Goal: Information Seeking & Learning: Understand process/instructions

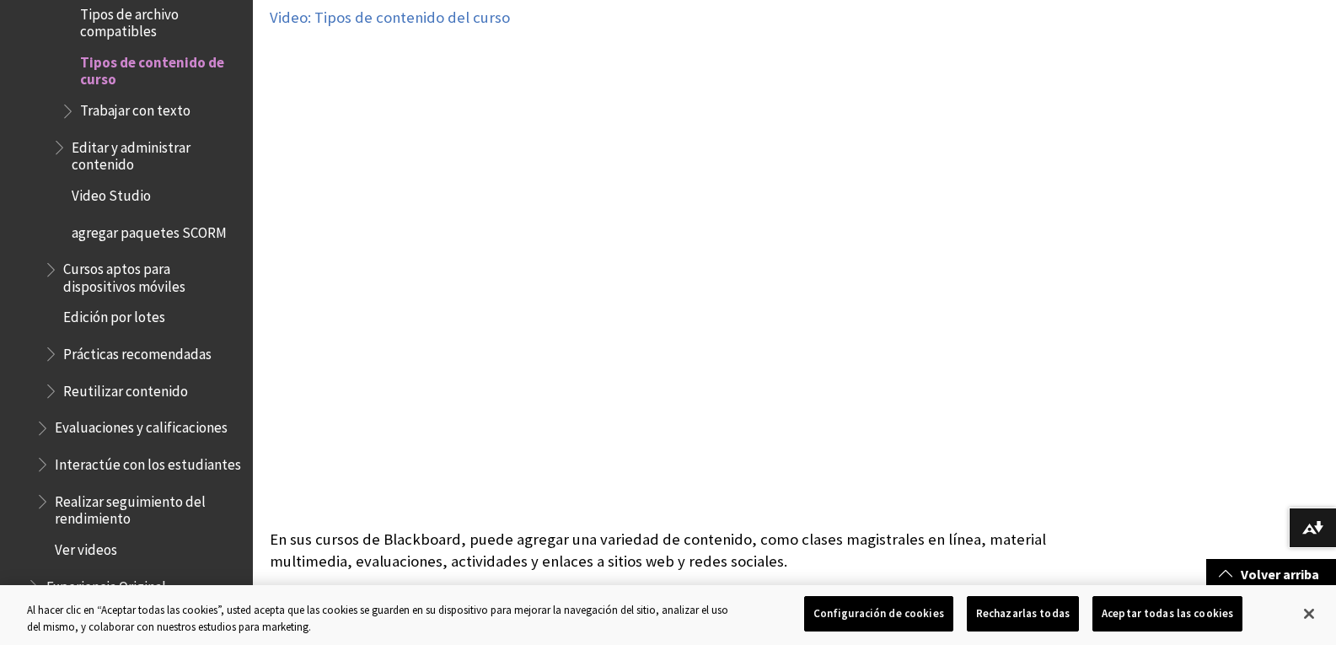
scroll to position [513, 0]
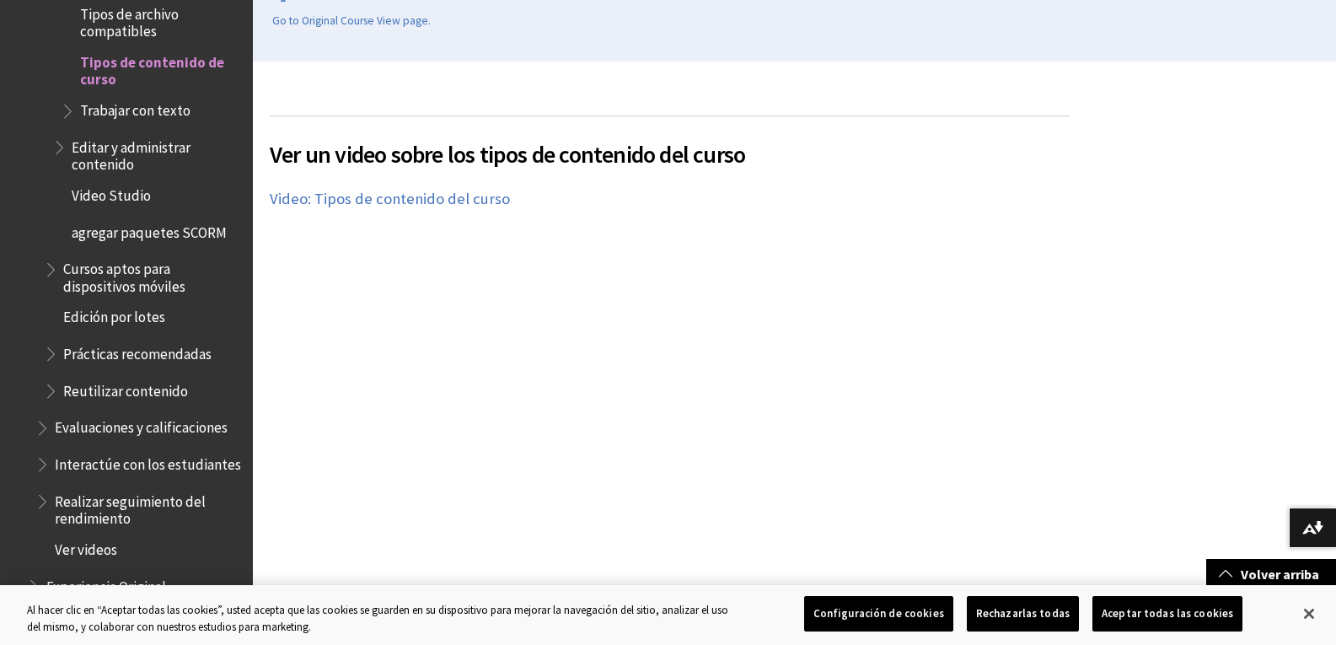
scroll to position [473, 0]
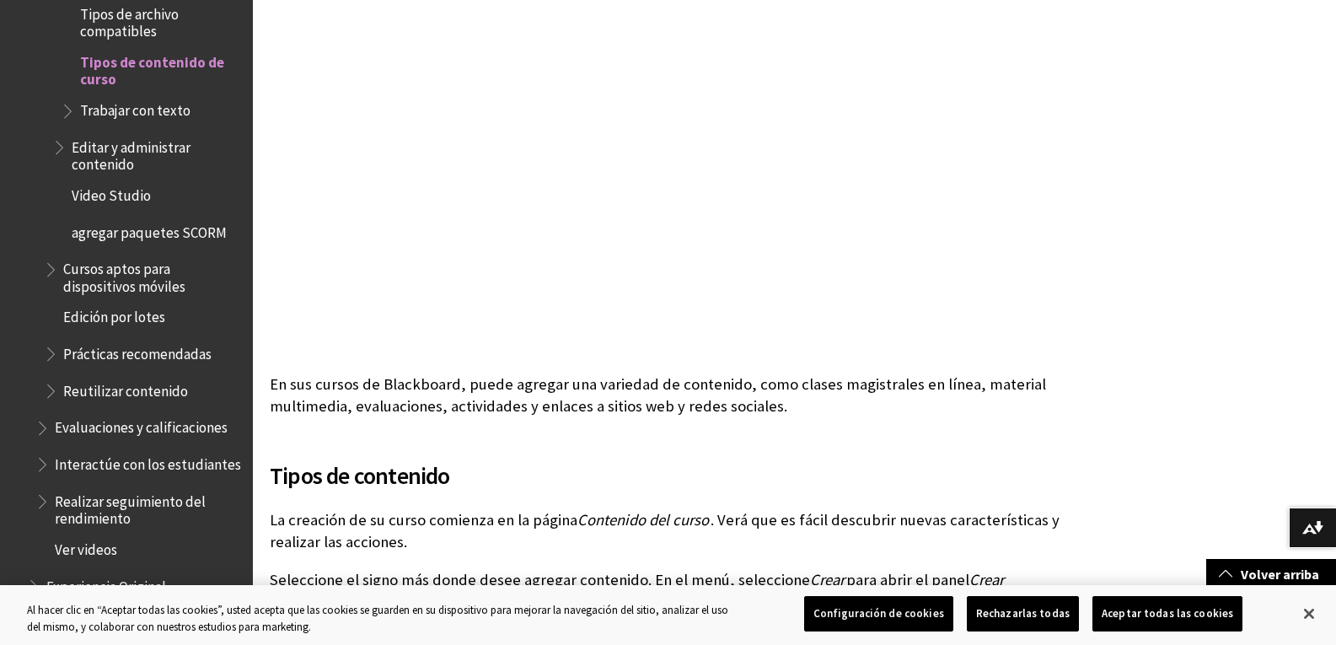
scroll to position [674, 0]
drag, startPoint x: 1307, startPoint y: 625, endPoint x: 1315, endPoint y: 577, distance: 47.8
click at [1308, 622] on button "Cerrar" at bounding box center [1308, 613] width 37 height 37
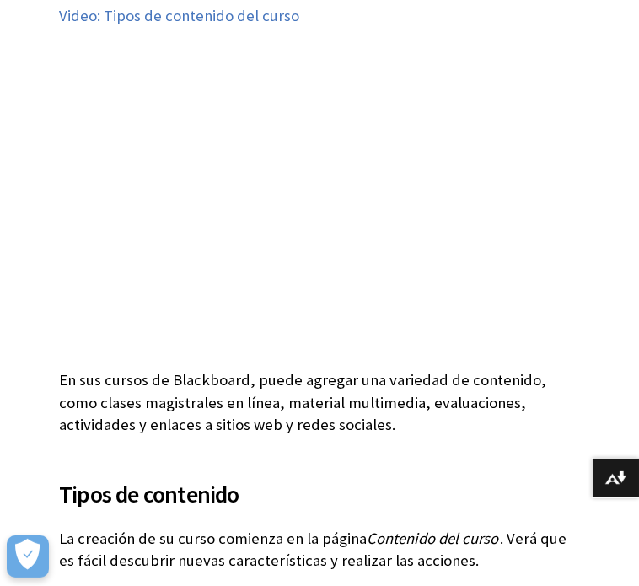
scroll to position [413, 0]
click at [333, 354] on div "Ver un video sobre los tipos de contenido del curso En el siguiente video, podr…" at bounding box center [319, 143] width 521 height 421
